Goal: Transaction & Acquisition: Purchase product/service

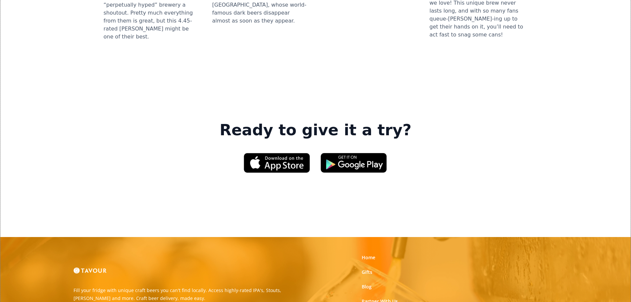
scroll to position [1016, 0]
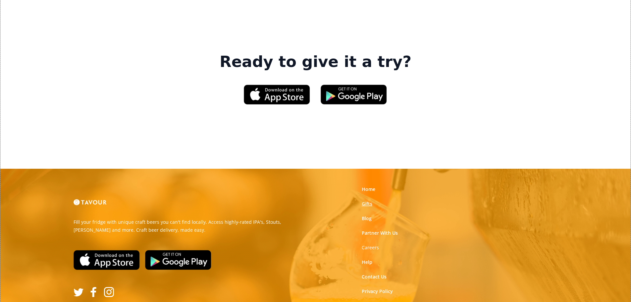
click at [367, 200] on link "Gifts" at bounding box center [366, 203] width 11 height 7
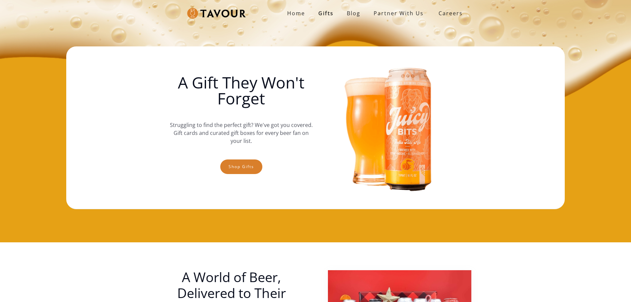
scroll to position [99, 0]
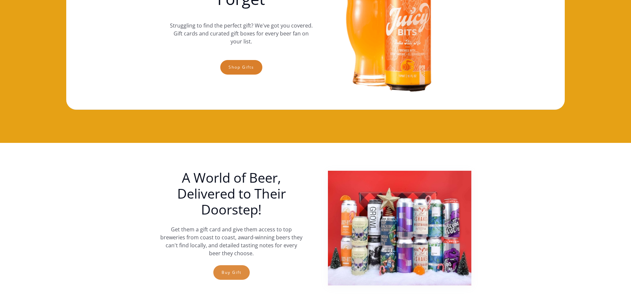
click at [240, 271] on link "Buy Gift" at bounding box center [231, 272] width 36 height 15
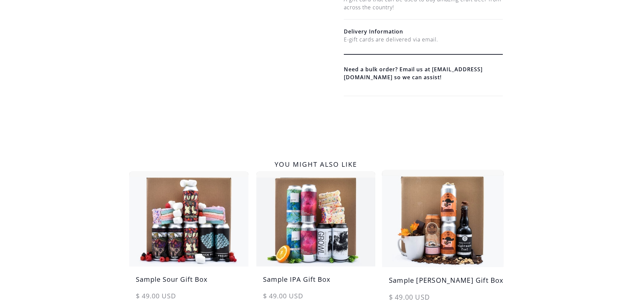
scroll to position [99, 0]
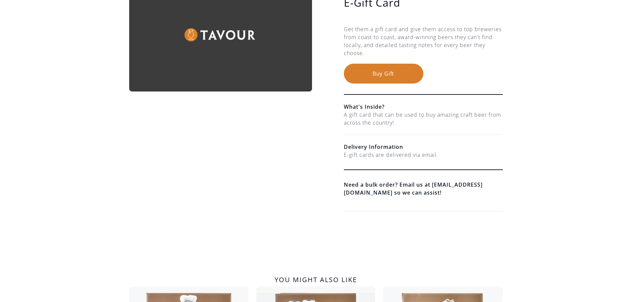
click at [387, 80] on button "Buy Gift" at bounding box center [383, 74] width 79 height 20
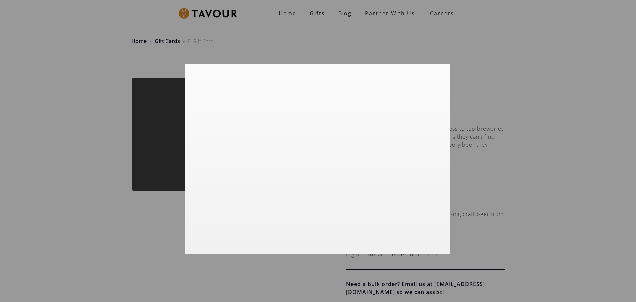
click at [507, 172] on div at bounding box center [318, 151] width 636 height 302
click at [132, 242] on div at bounding box center [318, 151] width 636 height 302
click at [145, 72] on div at bounding box center [318, 151] width 636 height 302
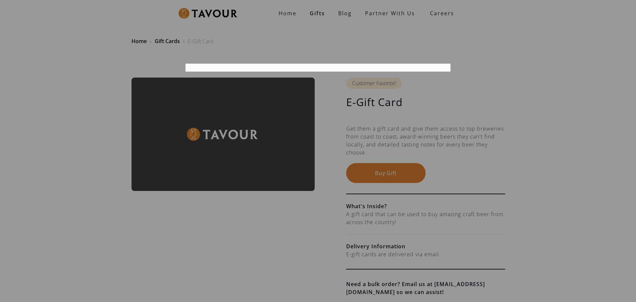
click at [444, 115] on div at bounding box center [318, 151] width 636 height 302
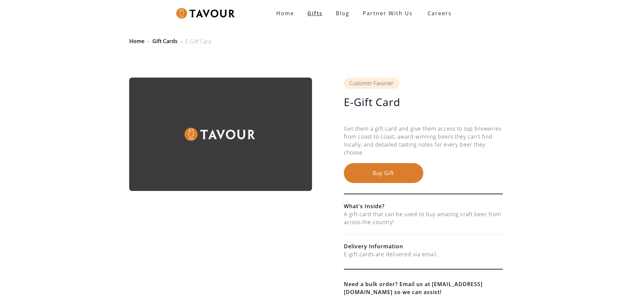
click at [318, 15] on link "Gifts" at bounding box center [315, 13] width 28 height 13
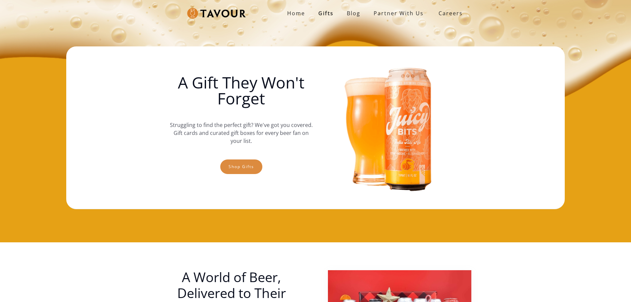
click at [248, 168] on link "Shop gifts" at bounding box center [241, 166] width 42 height 15
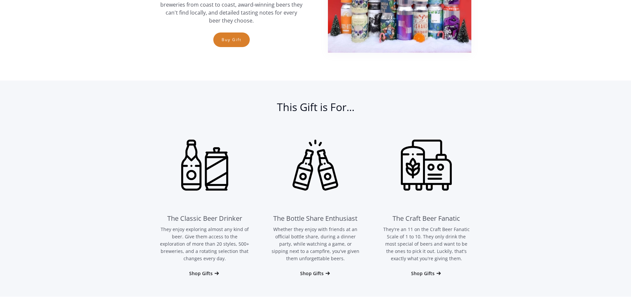
scroll to position [341, 0]
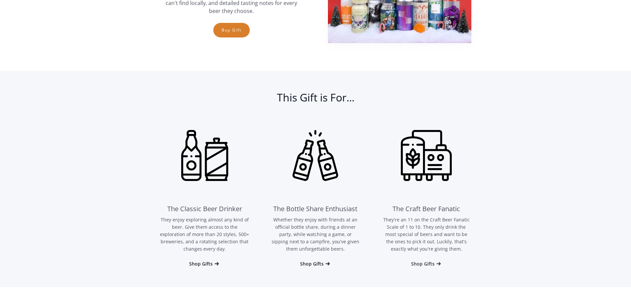
click at [431, 264] on div "Shop Gifts" at bounding box center [423, 263] width 24 height 7
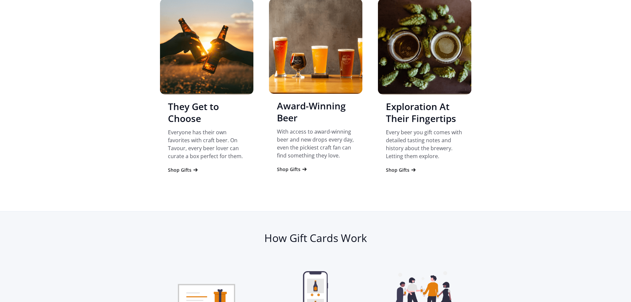
scroll to position [694, 0]
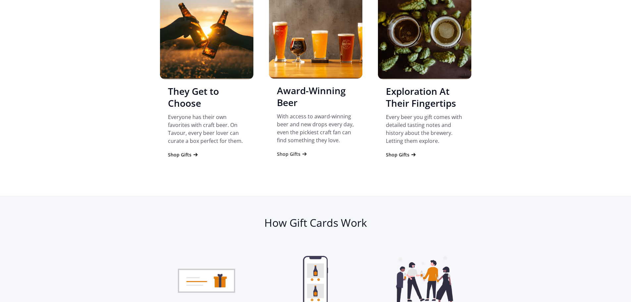
click at [292, 154] on div "Shop Gifts" at bounding box center [289, 154] width 24 height 7
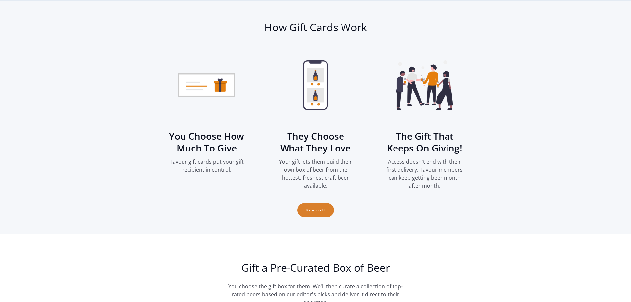
scroll to position [890, 0]
click at [318, 211] on link "Buy Gift" at bounding box center [315, 209] width 36 height 15
